Goal: Use online tool/utility: Utilize a website feature to perform a specific function

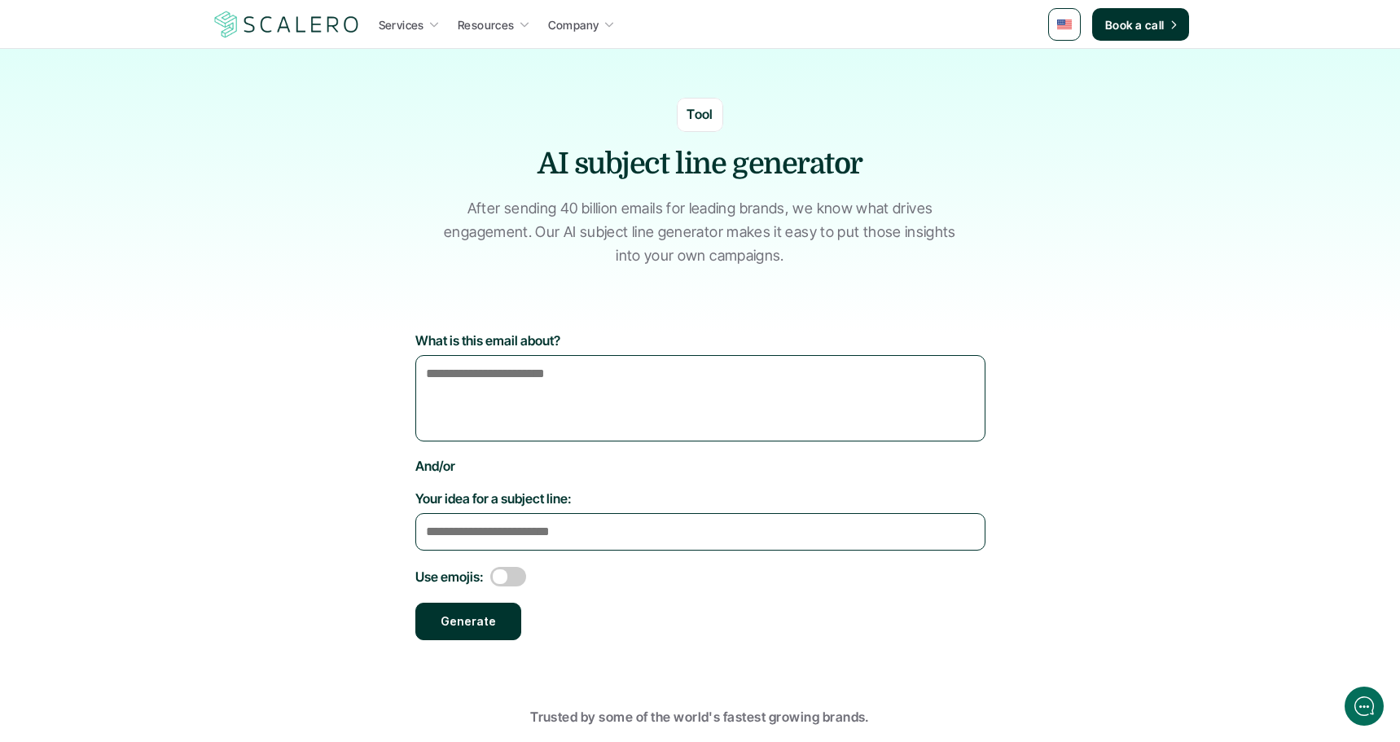
click at [588, 382] on textarea "What is this email about?" at bounding box center [700, 398] width 570 height 86
type textarea "**********"
click at [518, 574] on span at bounding box center [508, 577] width 36 height 20
click at [482, 627] on button "Generate" at bounding box center [468, 621] width 106 height 37
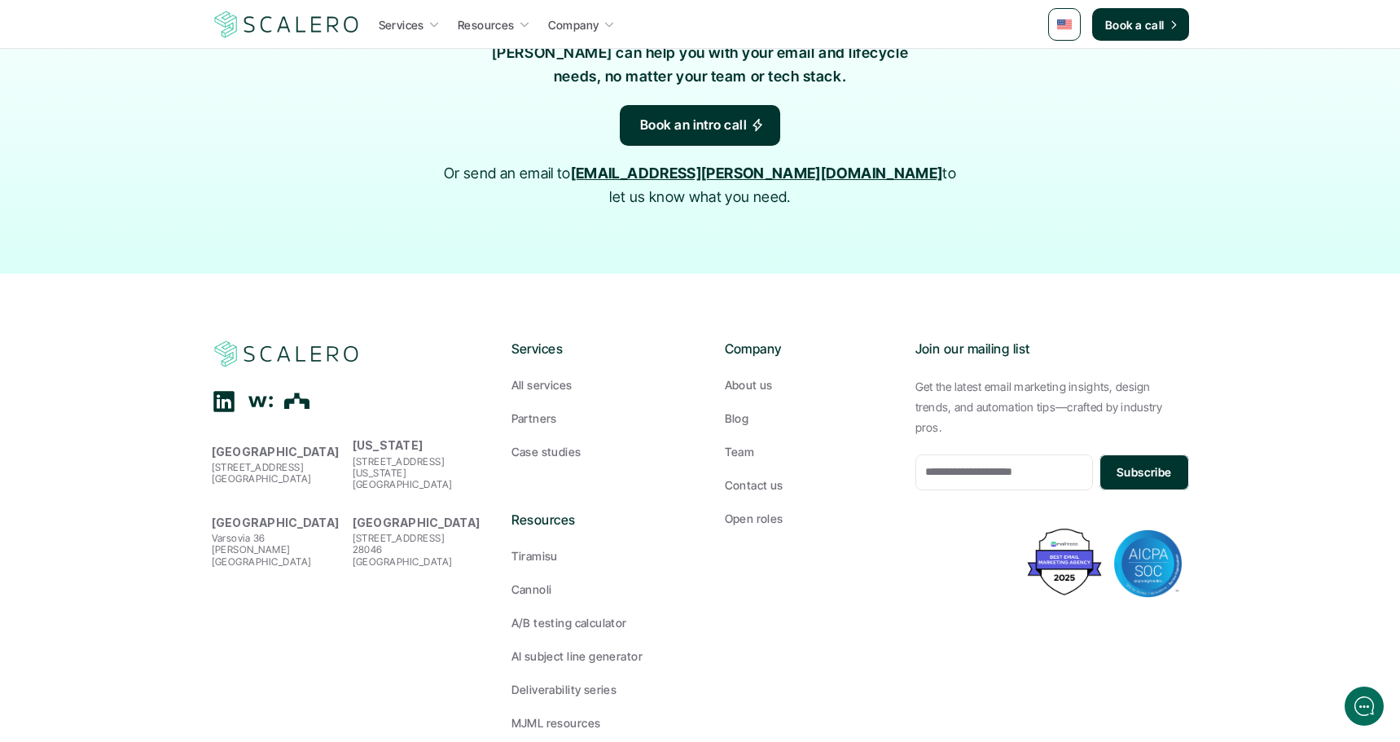
scroll to position [1159, 0]
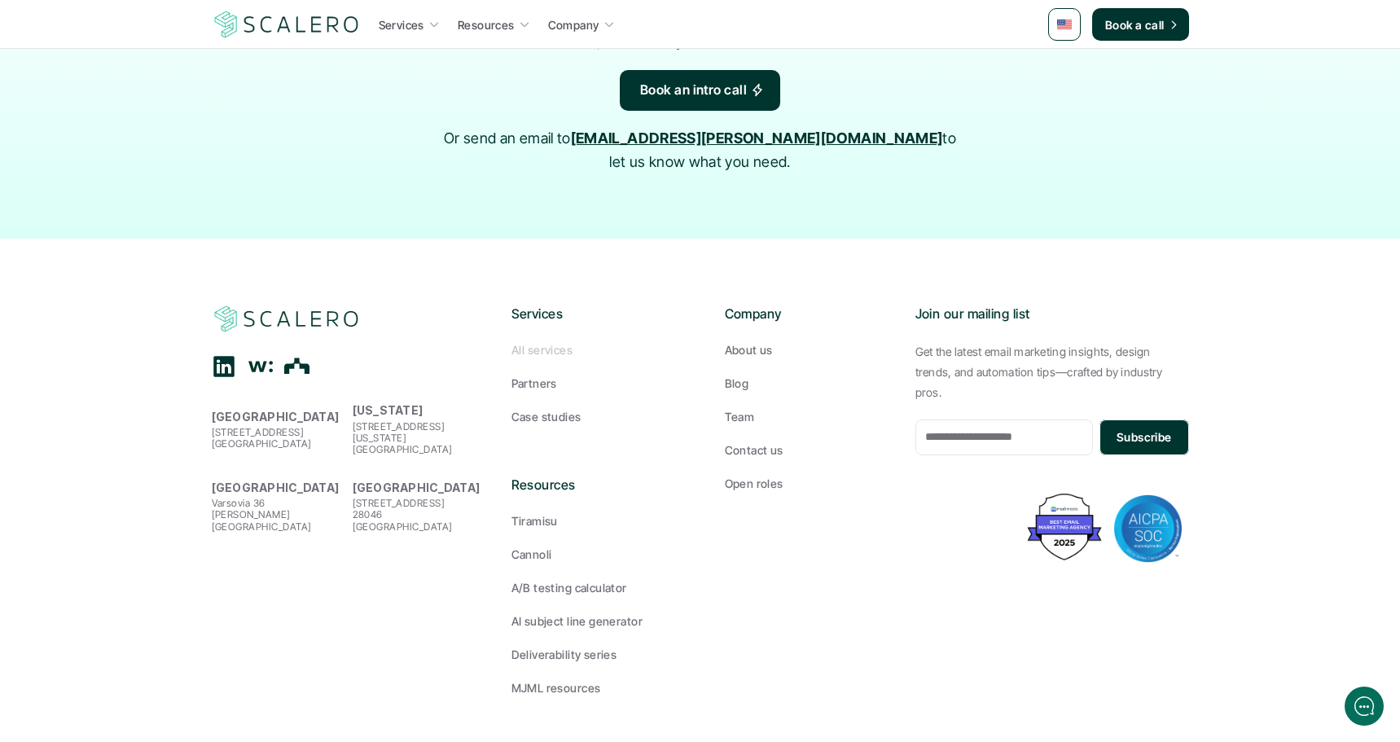
click at [542, 341] on p "All services" at bounding box center [541, 349] width 61 height 17
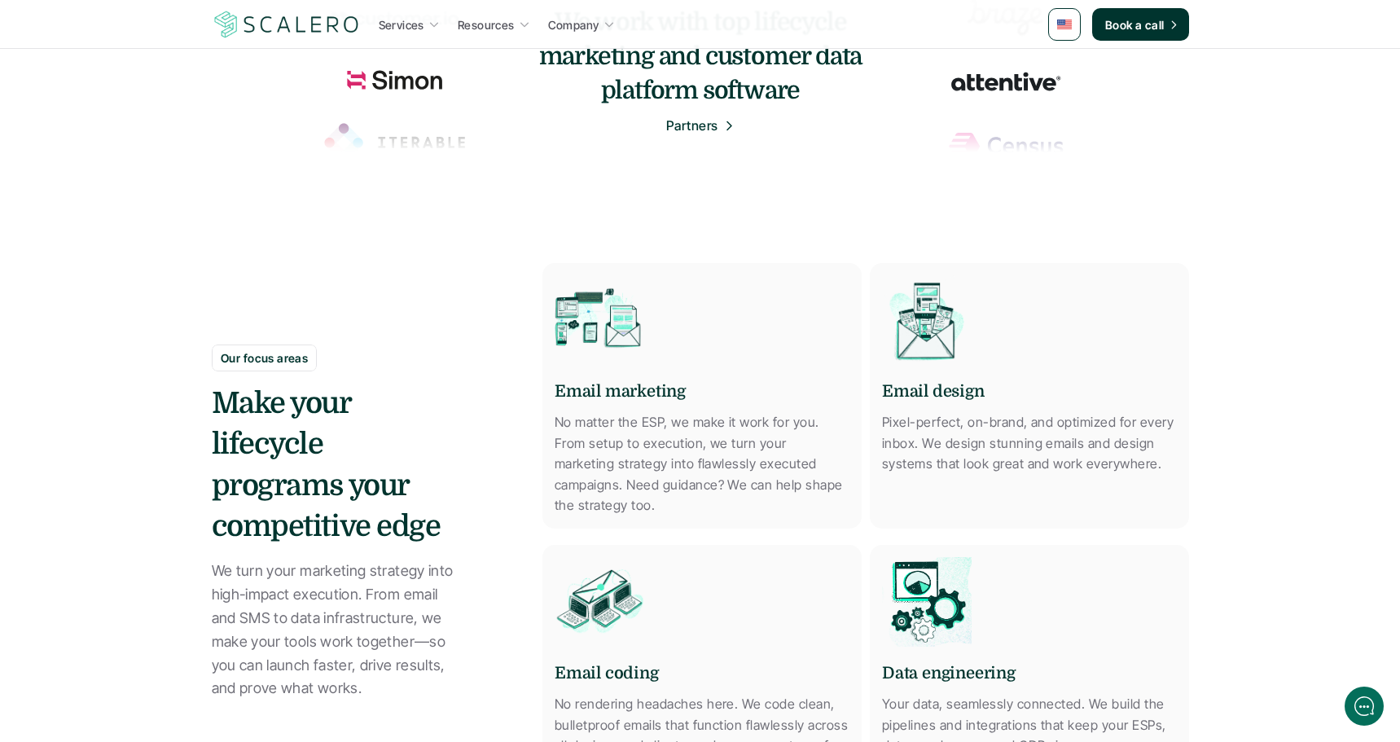
scroll to position [606, 0]
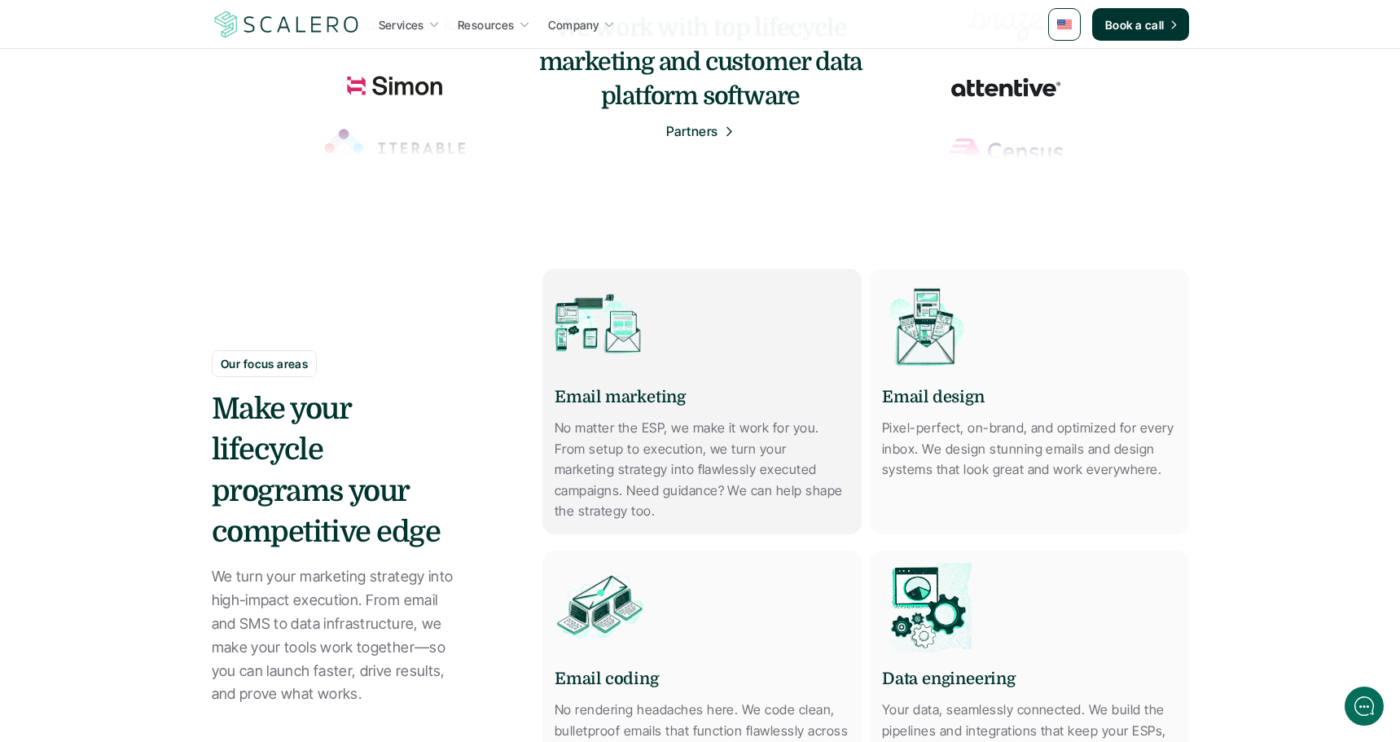
click at [653, 433] on p "No matter the ESP, we make it work for you. From setup to execution, we turn yo…" at bounding box center [702, 470] width 295 height 104
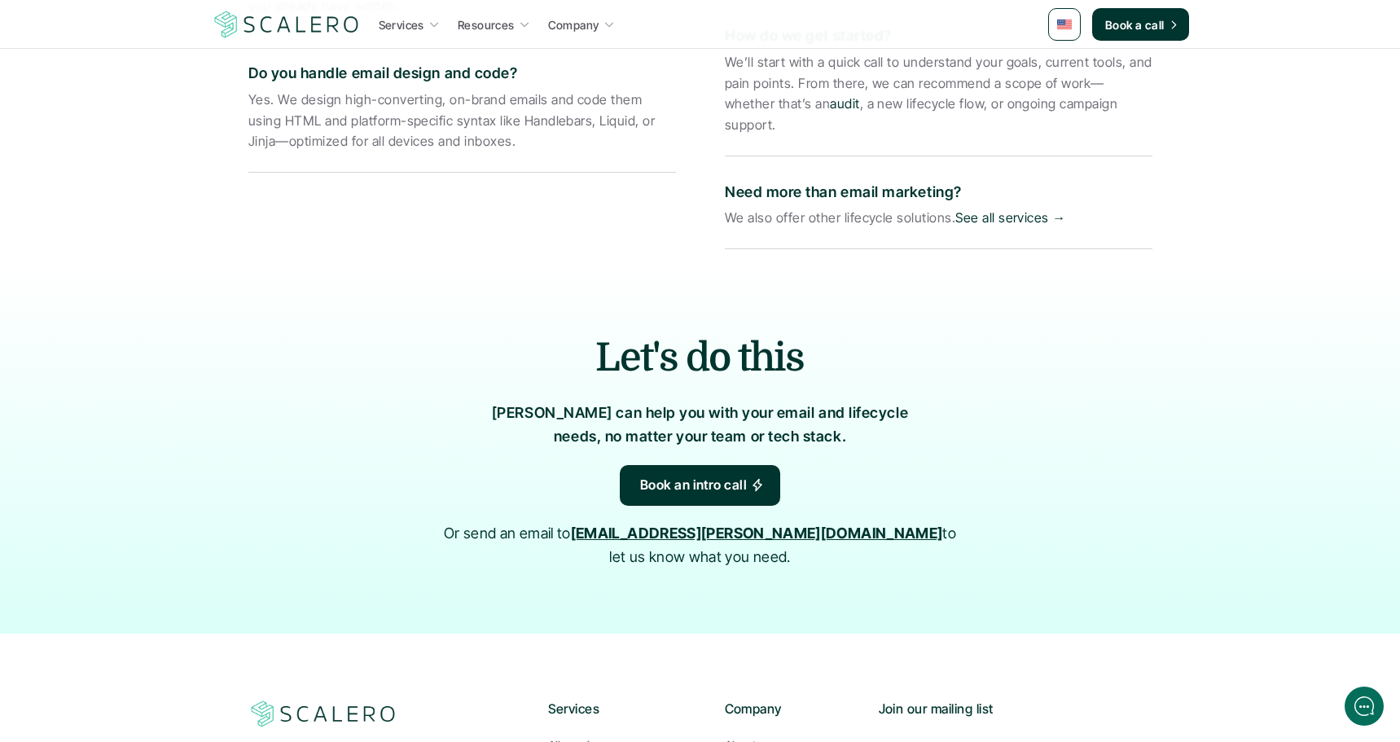
scroll to position [3310, 0]
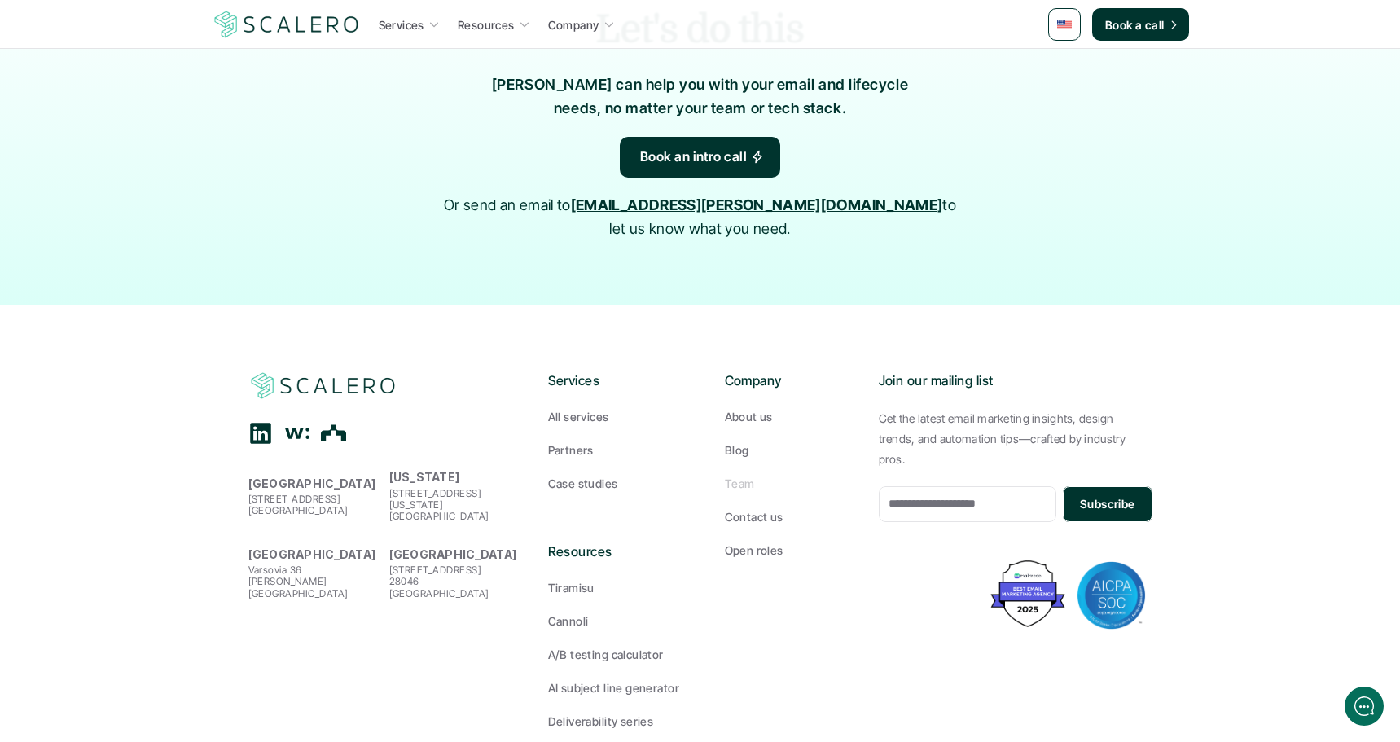
click at [738, 475] on p "Team" at bounding box center [740, 483] width 30 height 17
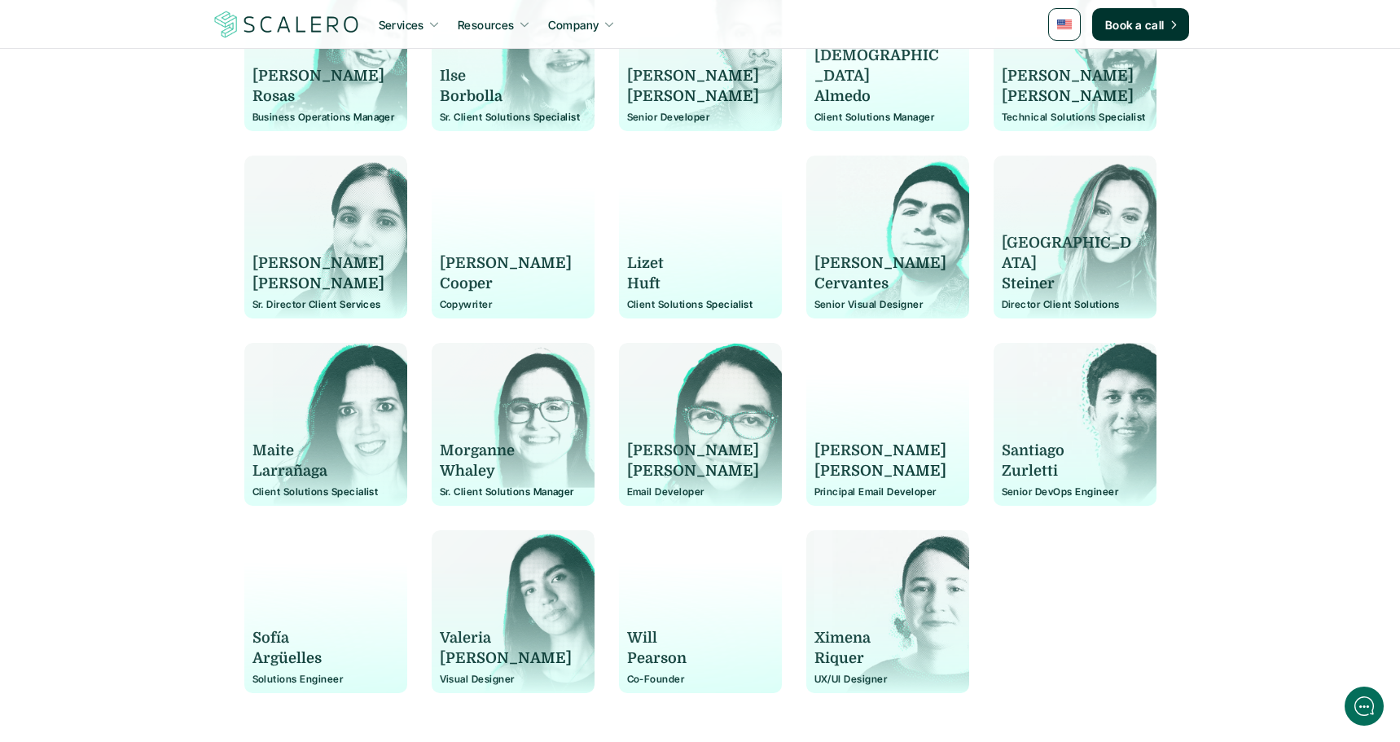
scroll to position [1207, 0]
